Goal: Task Accomplishment & Management: Use online tool/utility

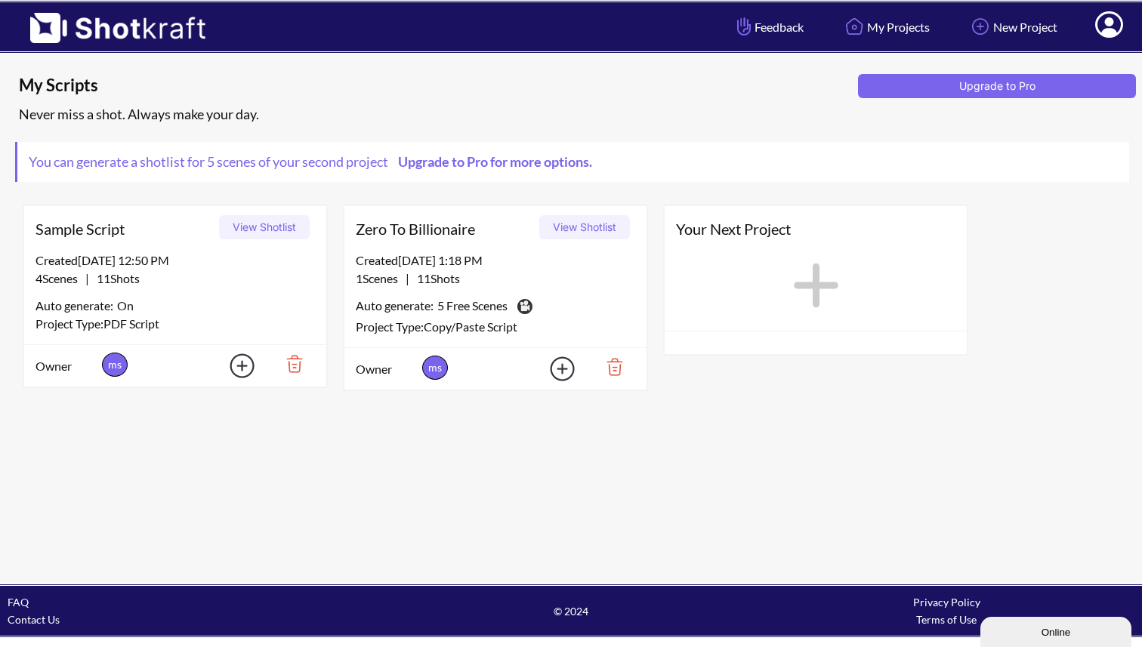
click at [741, 415] on div "My Scripts Upgrade to Pro Never miss a shot. Always make your day. You can gene…" at bounding box center [571, 319] width 1142 height 530
click at [597, 230] on button "View Shotlist" at bounding box center [584, 227] width 91 height 24
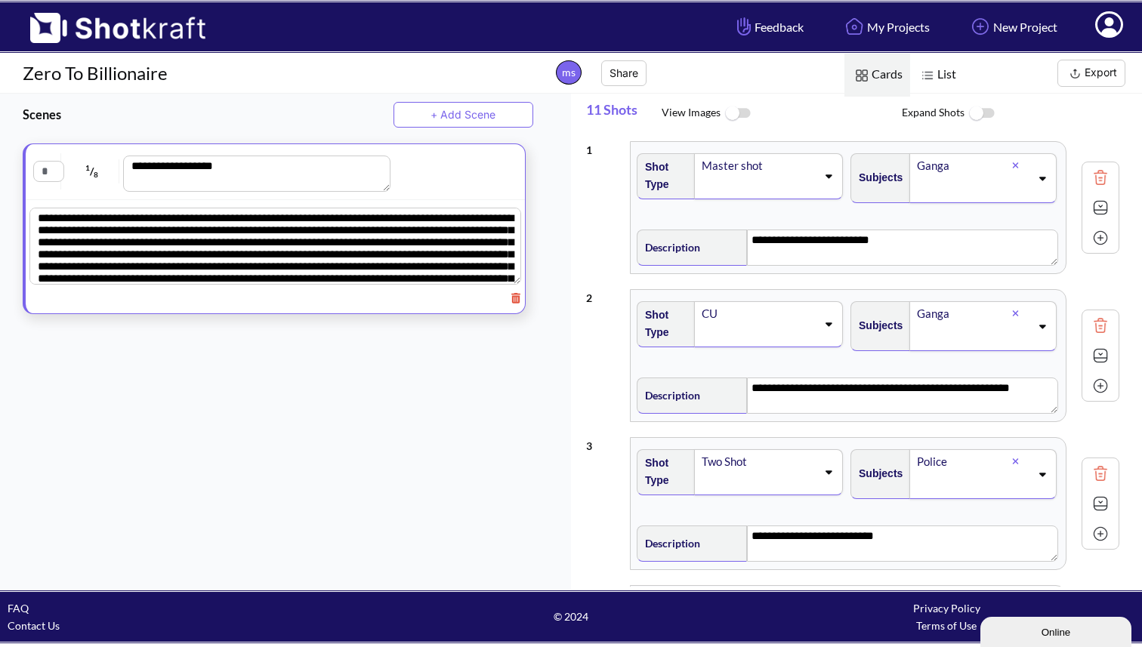
click at [742, 120] on img at bounding box center [737, 113] width 34 height 32
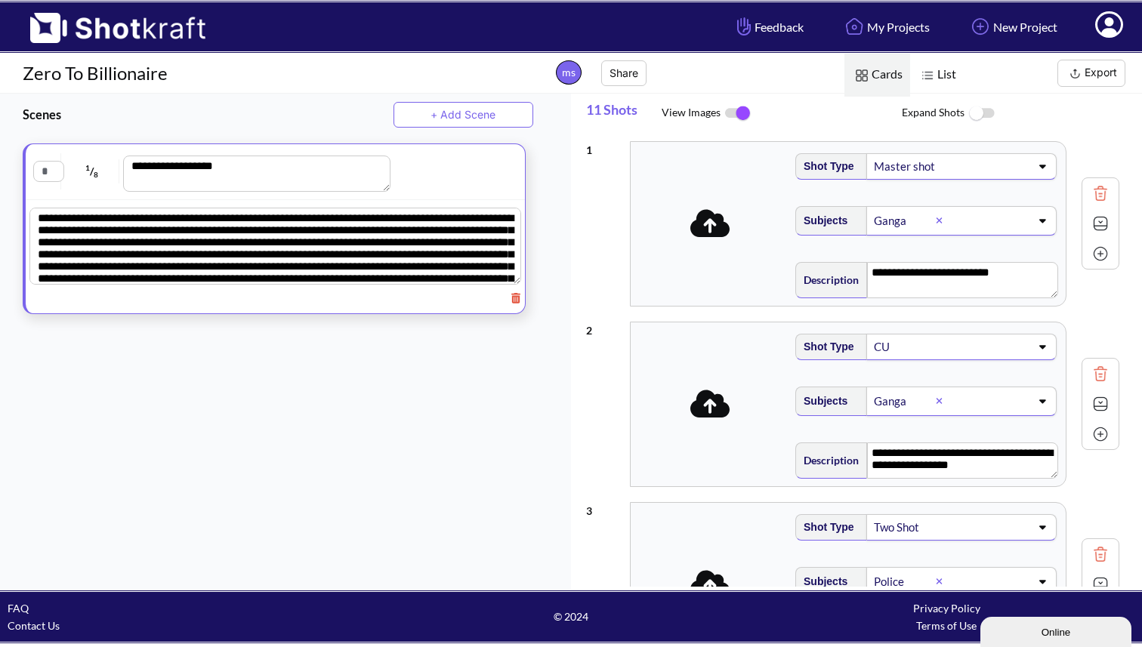
click at [742, 119] on img at bounding box center [737, 113] width 34 height 32
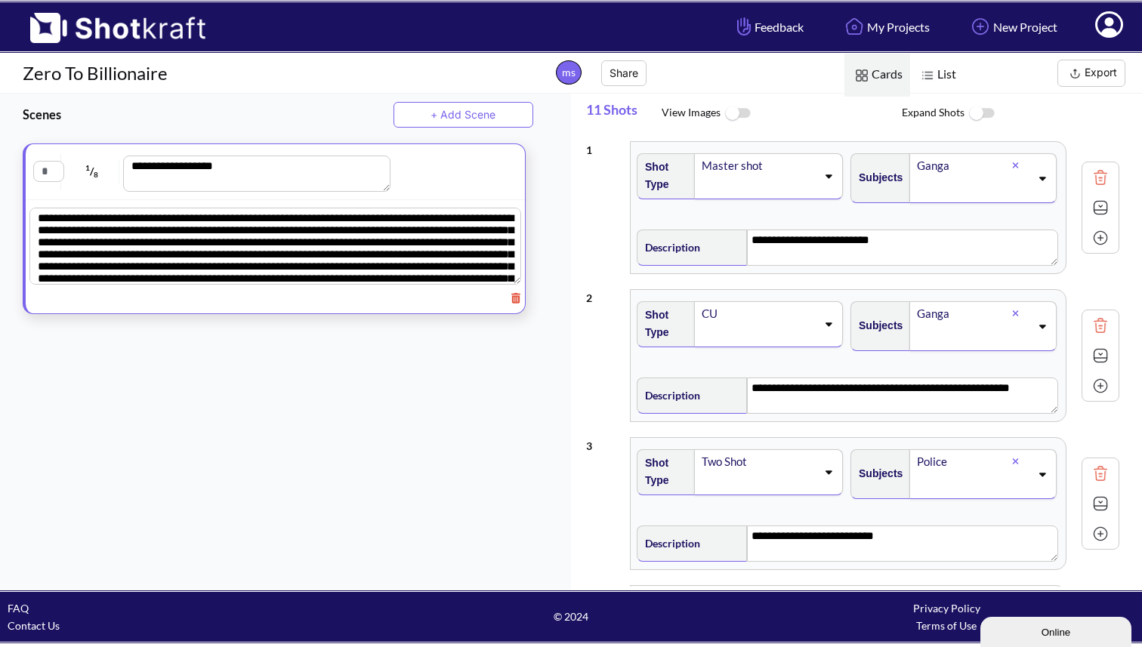
click at [742, 119] on img at bounding box center [737, 113] width 34 height 32
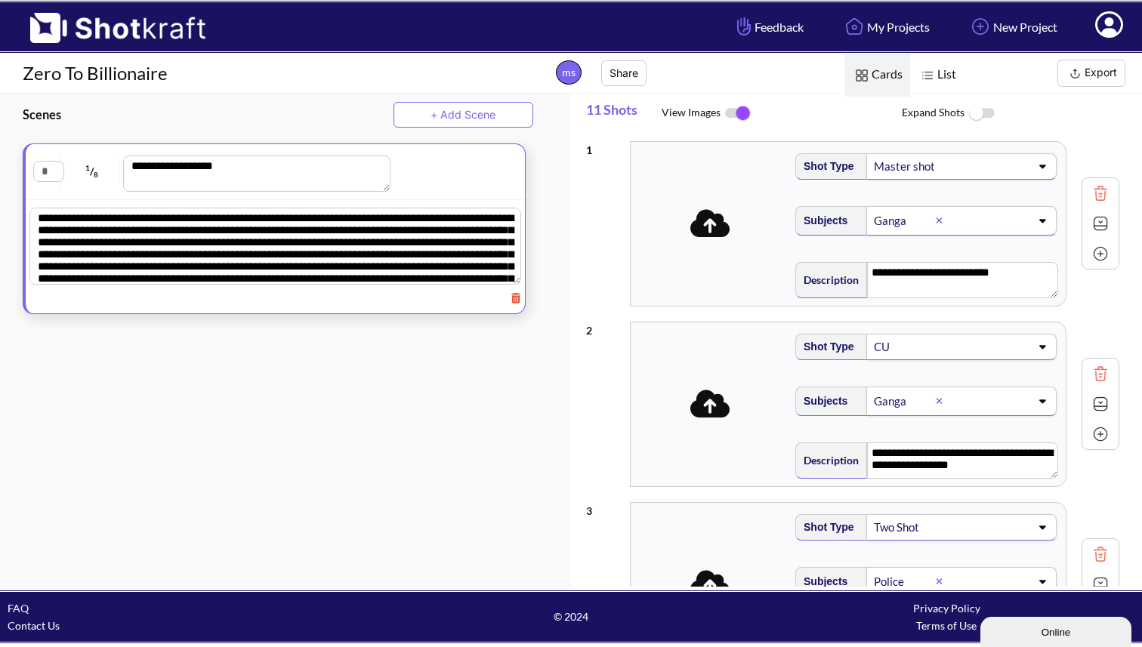
click at [747, 114] on img at bounding box center [737, 113] width 34 height 32
